Goal: Navigation & Orientation: Find specific page/section

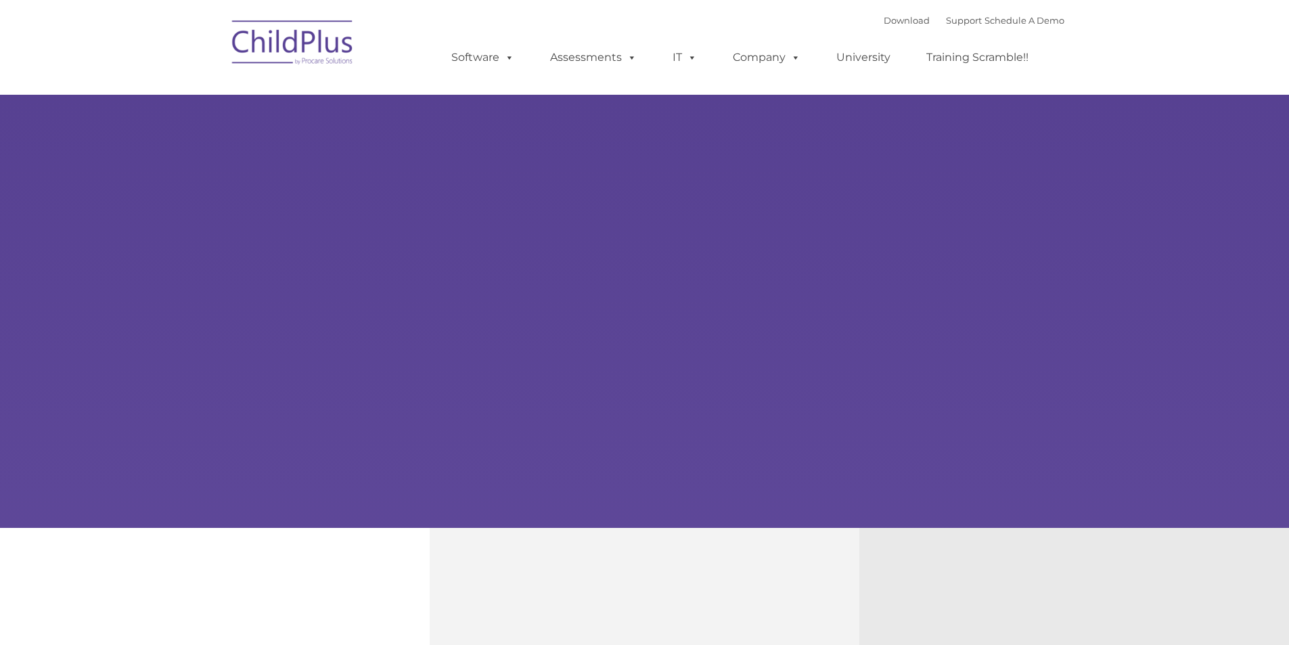
type input ""
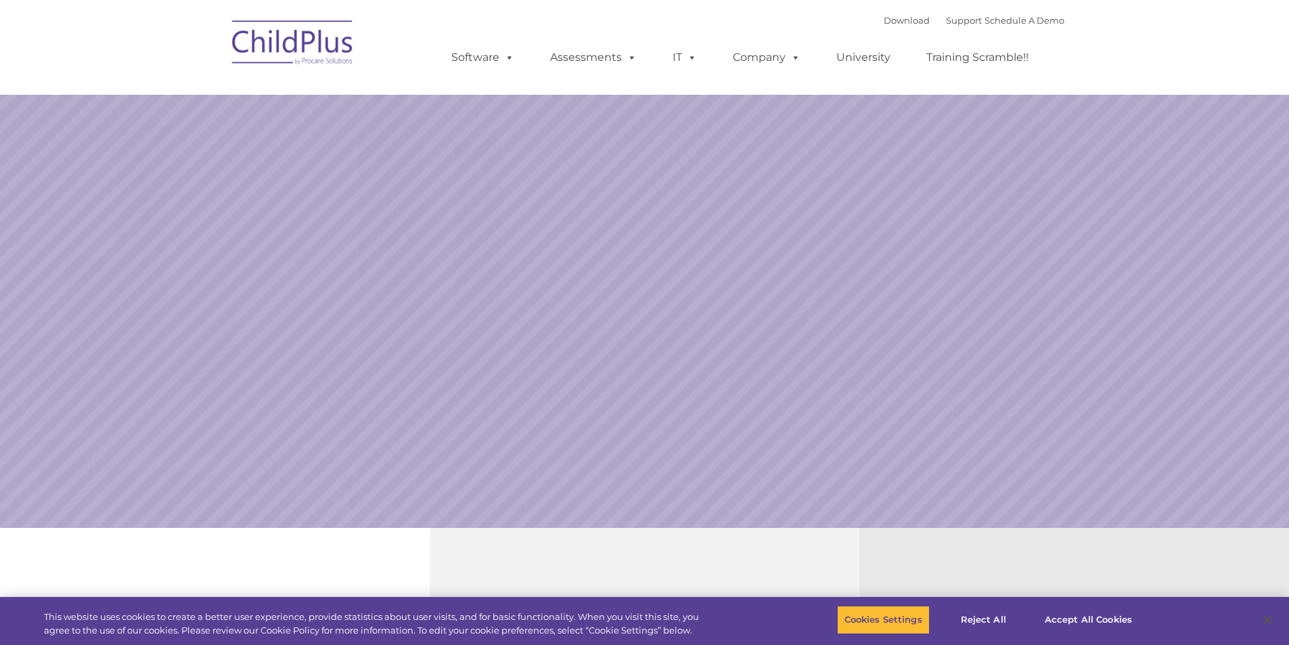
select select "MEDIUM"
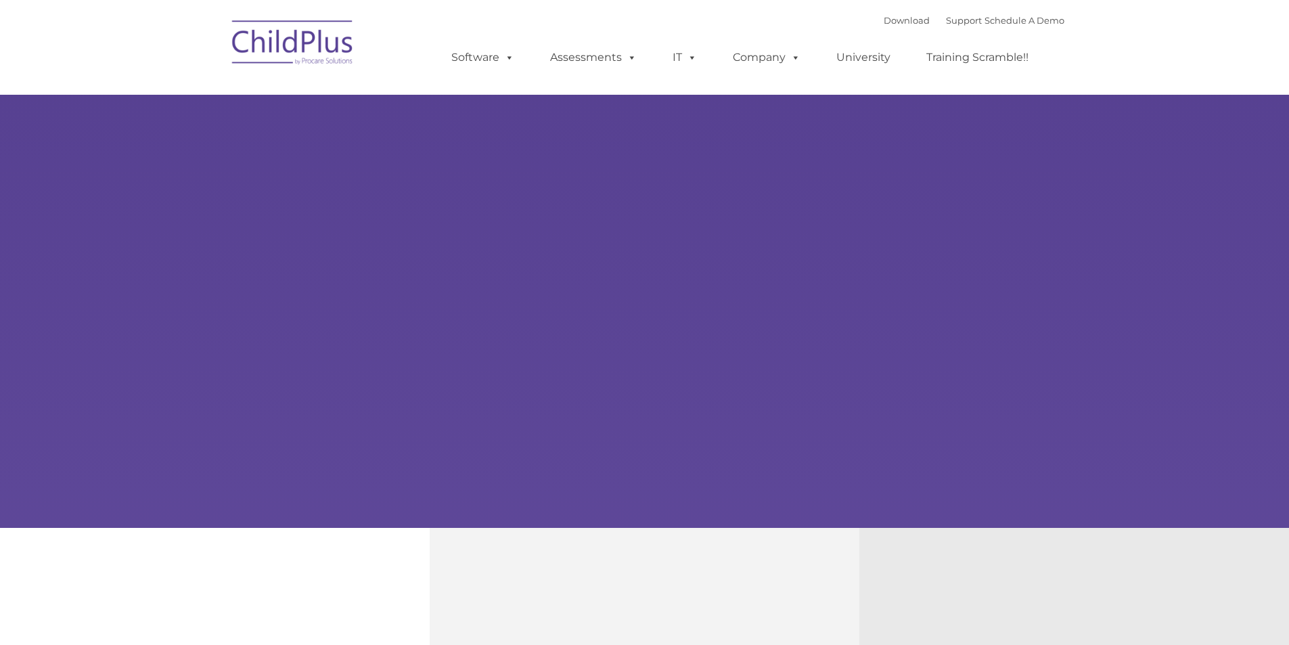
type input ""
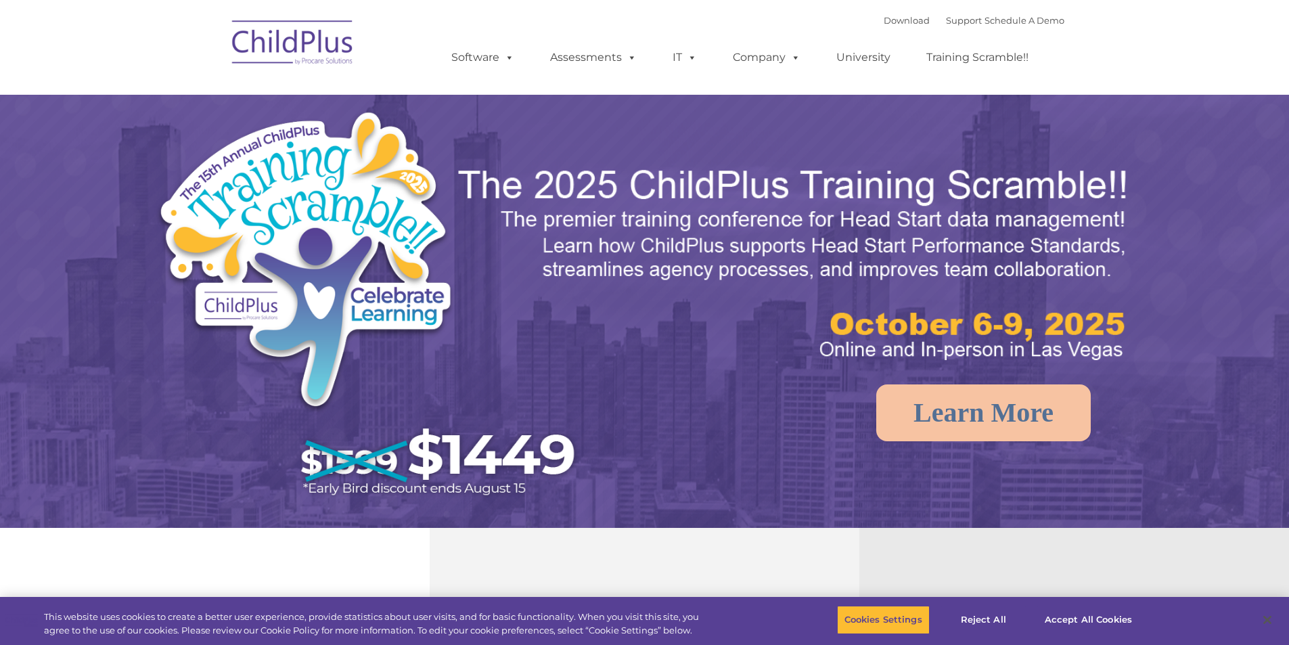
select select "MEDIUM"
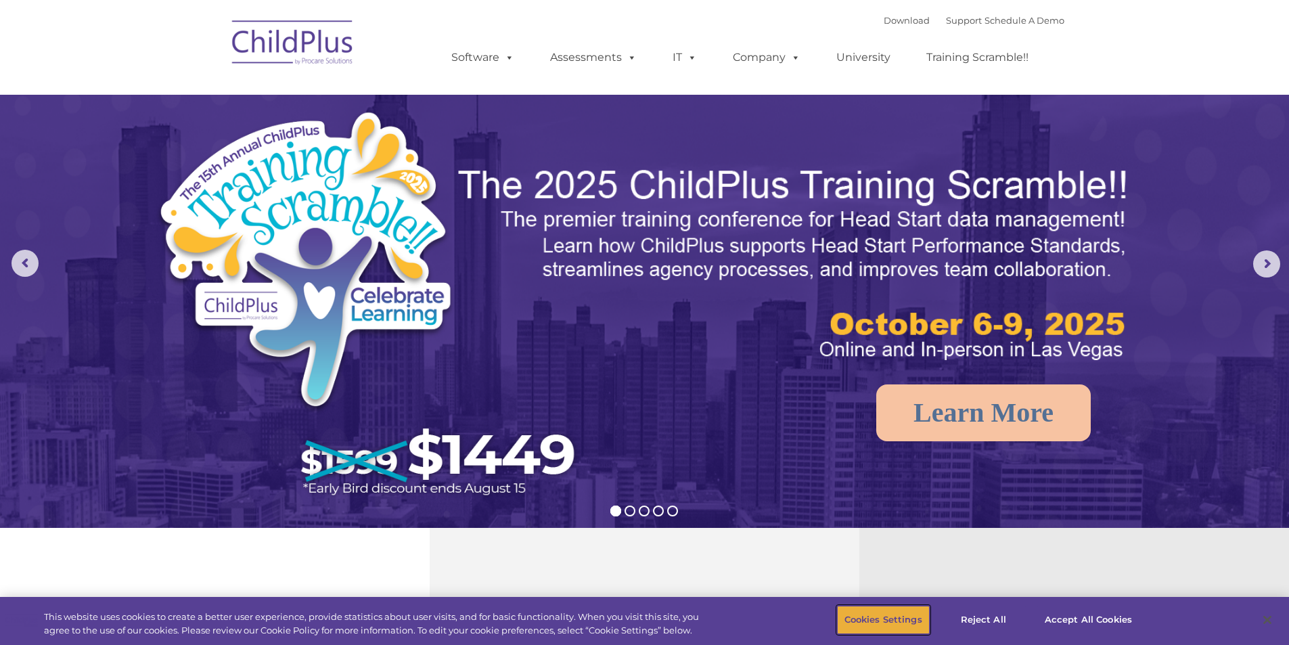
click at [891, 618] on button "Cookies Settings" at bounding box center [883, 620] width 93 height 28
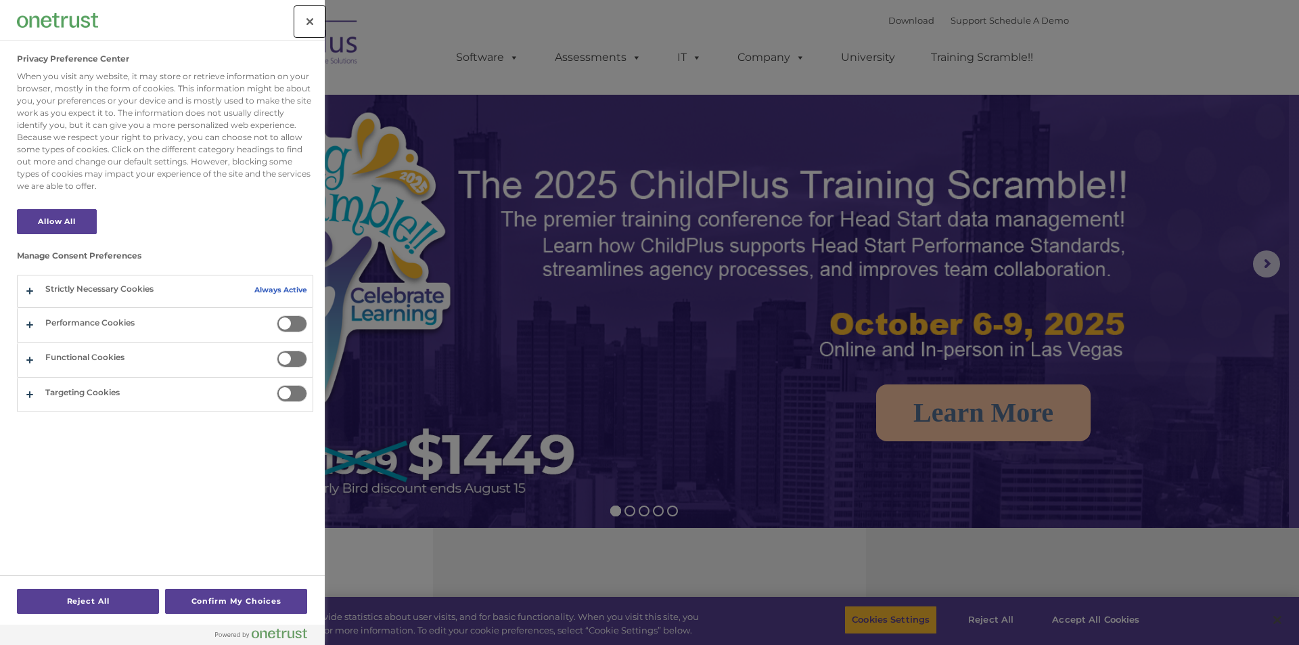
click at [305, 22] on button "Close" at bounding box center [310, 22] width 30 height 30
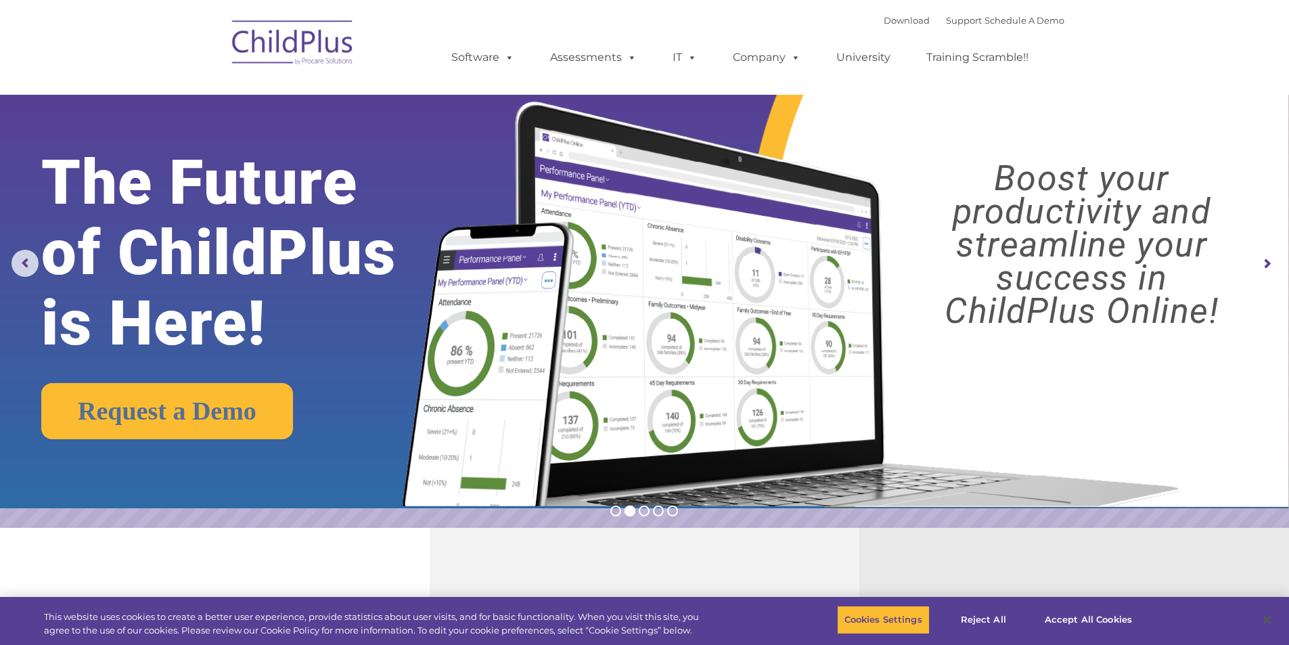
click at [313, 43] on img at bounding box center [292, 45] width 135 height 68
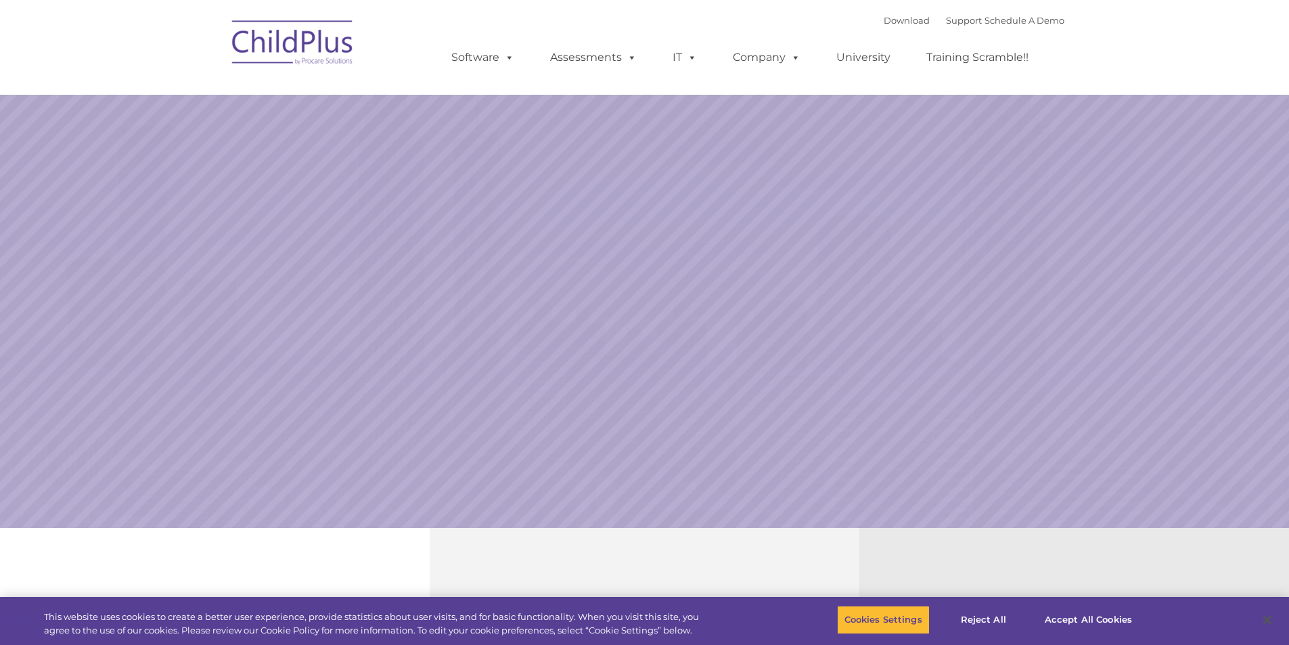
select select "MEDIUM"
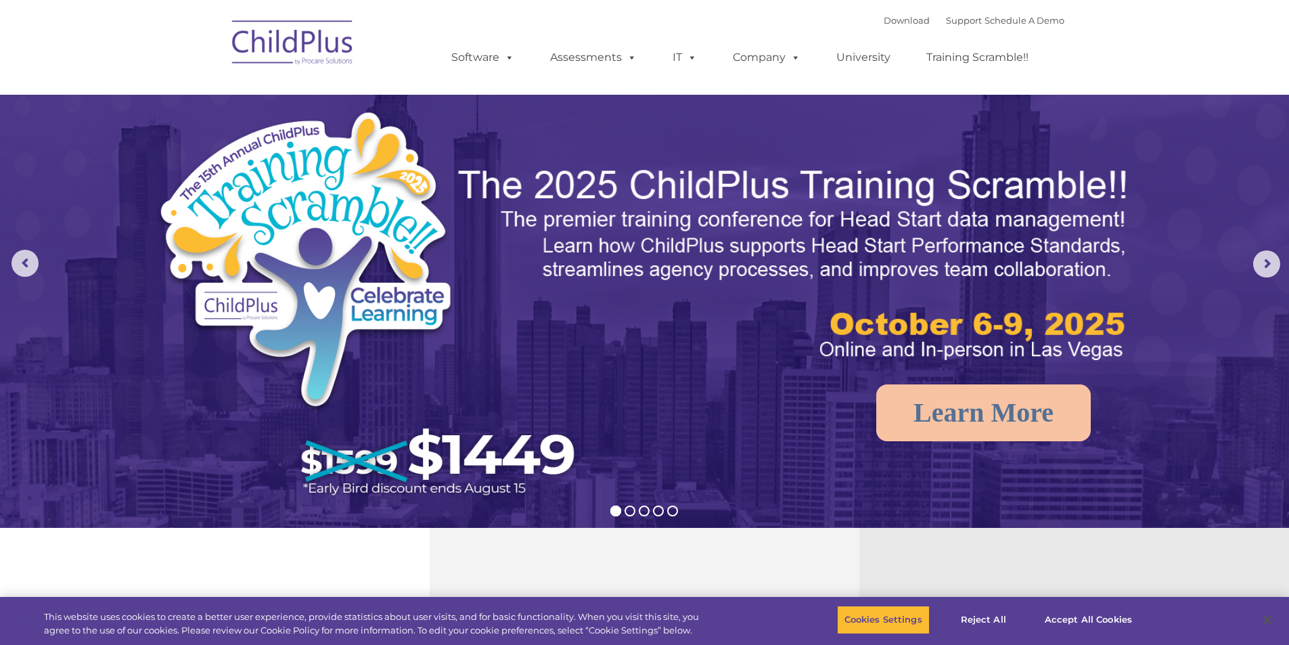
click at [303, 43] on img at bounding box center [292, 45] width 135 height 68
